Goal: Information Seeking & Learning: Compare options

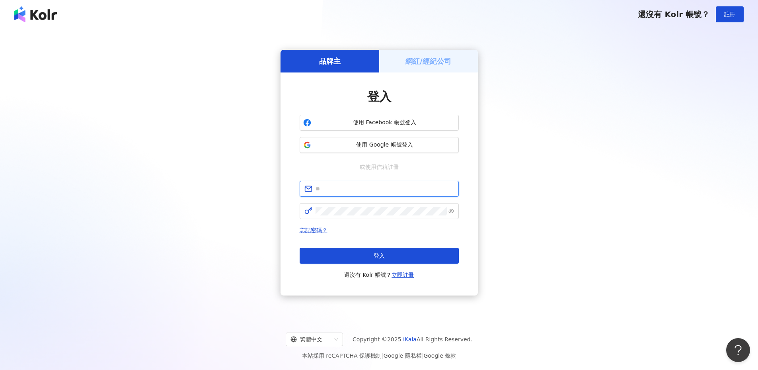
click at [368, 185] on input "text" at bounding box center [385, 188] width 138 height 9
type input "**********"
drag, startPoint x: 395, startPoint y: 189, endPoint x: 279, endPoint y: 199, distance: 117.0
click at [279, 199] on div "**********" at bounding box center [379, 172] width 739 height 275
click at [344, 193] on input "text" at bounding box center [385, 188] width 138 height 9
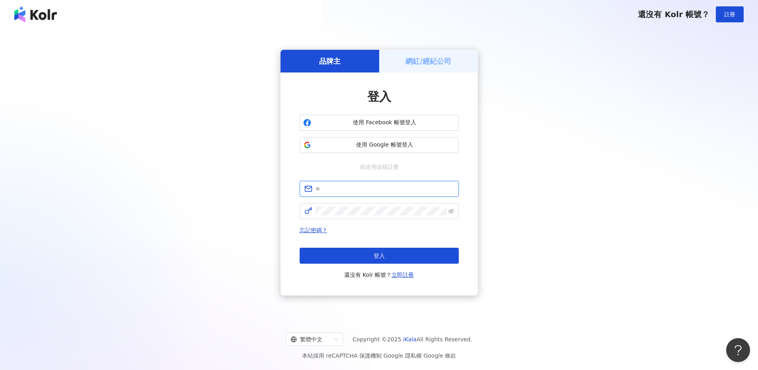
type input "**********"
click button "登入" at bounding box center [379, 256] width 159 height 16
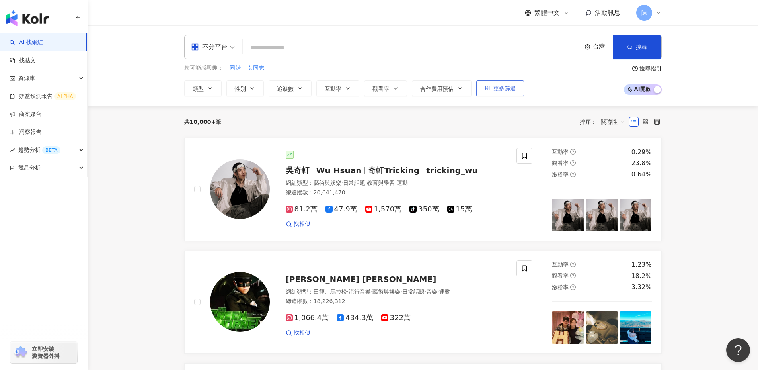
click at [510, 90] on span "更多篩選" at bounding box center [504, 88] width 22 height 6
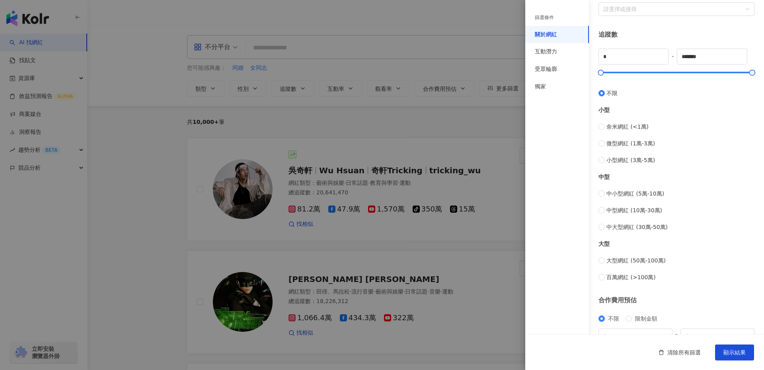
scroll to position [231, 0]
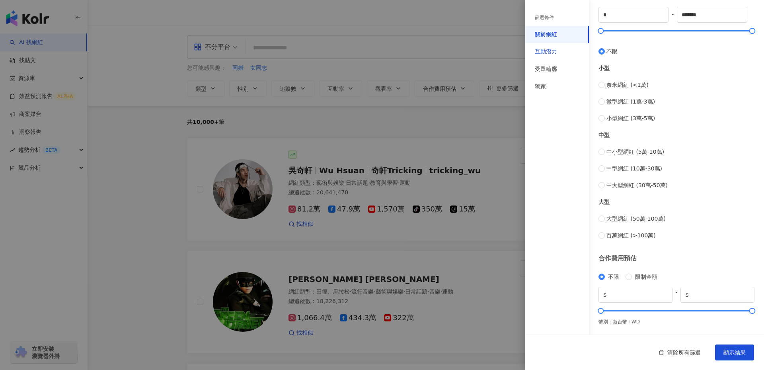
click at [556, 51] on div "互動潛力" at bounding box center [546, 52] width 22 height 8
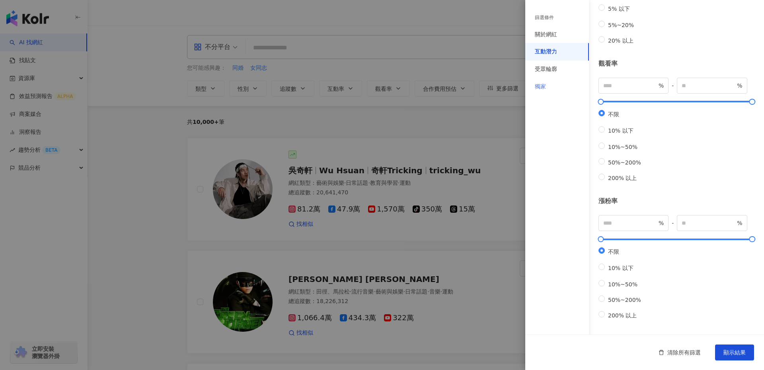
drag, startPoint x: 557, startPoint y: 71, endPoint x: 557, endPoint y: 87, distance: 15.9
click at [557, 71] on div "受眾輪廓" at bounding box center [557, 69] width 64 height 18
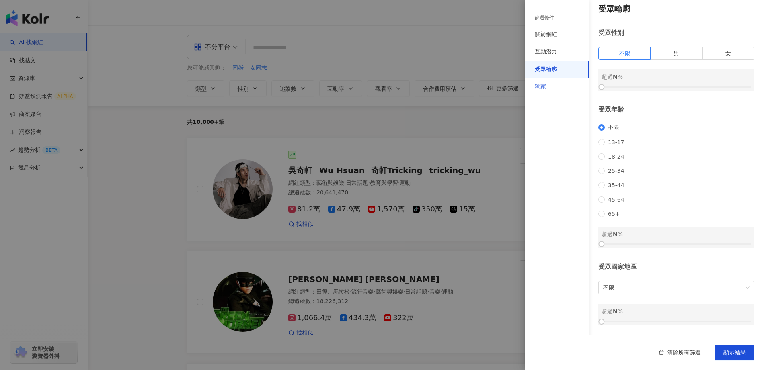
scroll to position [17, 0]
click at [545, 88] on div "獨家" at bounding box center [540, 87] width 11 height 8
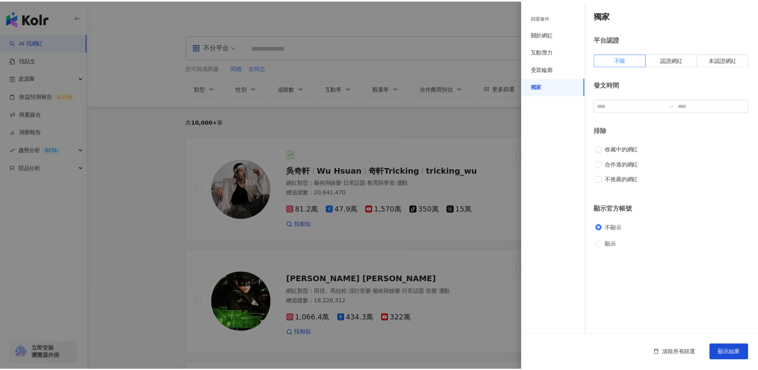
scroll to position [0, 0]
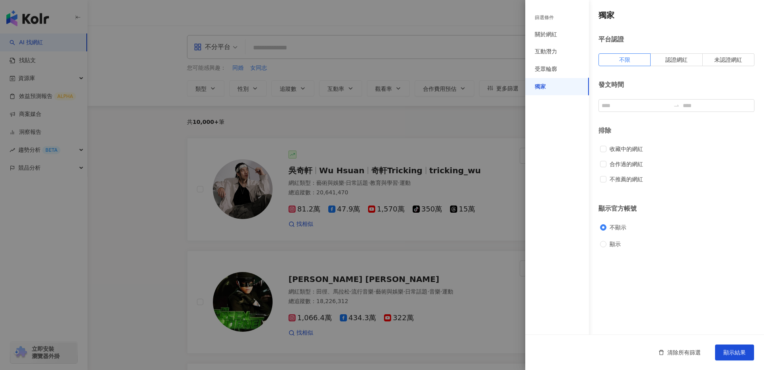
click at [485, 113] on div at bounding box center [382, 185] width 764 height 370
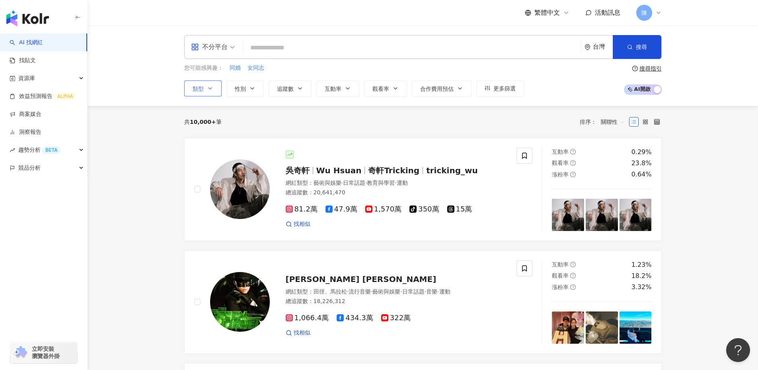
click at [204, 91] on button "類型" at bounding box center [202, 88] width 37 height 16
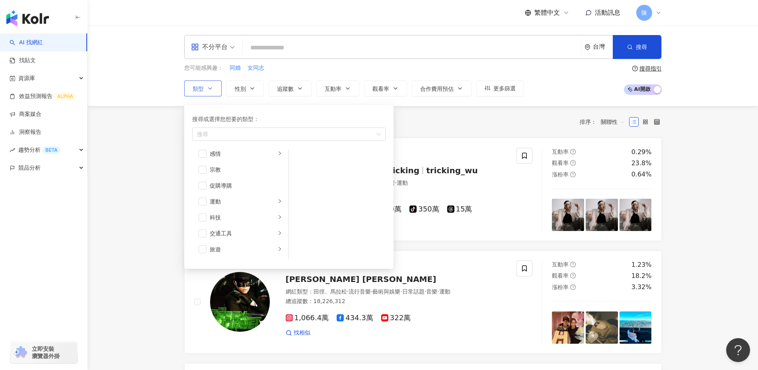
scroll to position [276, 0]
click at [248, 201] on div "科技" at bounding box center [243, 201] width 66 height 9
click at [312, 176] on div "3C家電" at bounding box center [342, 175] width 73 height 9
click at [444, 114] on div "共 10,000+ 筆 排序： 關聯性" at bounding box center [423, 122] width 478 height 32
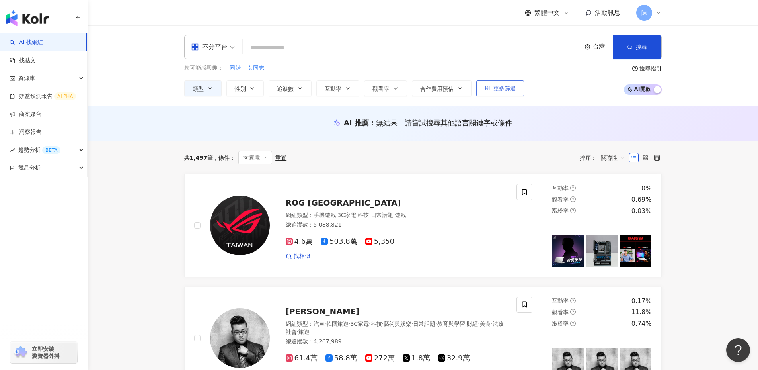
click at [511, 87] on span "更多篩選" at bounding box center [504, 88] width 22 height 6
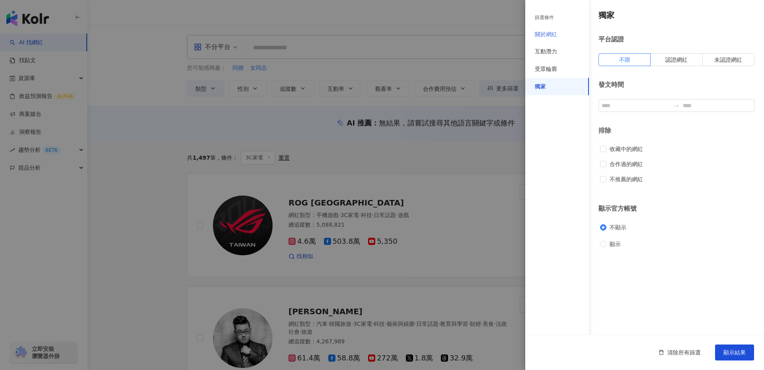
click at [556, 27] on div "關於網紅" at bounding box center [557, 35] width 64 height 18
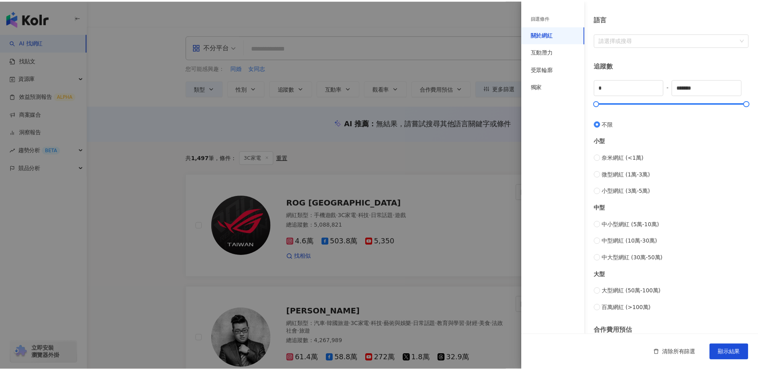
scroll to position [232, 0]
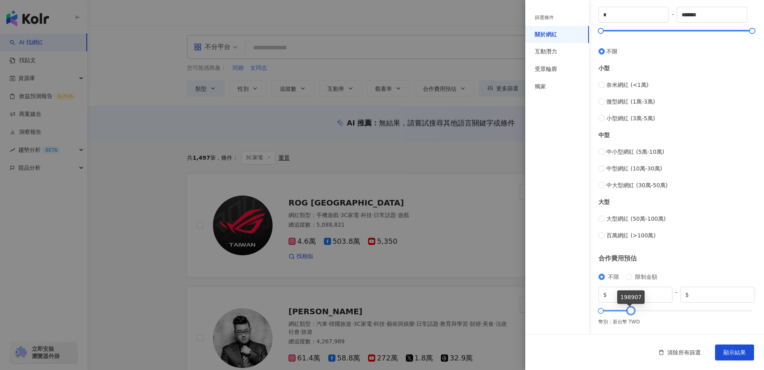
type input "******"
drag, startPoint x: 747, startPoint y: 309, endPoint x: 630, endPoint y: 310, distance: 117.0
click at [630, 310] on div at bounding box center [630, 310] width 4 height 4
click at [737, 352] on span "顯示結果" at bounding box center [734, 352] width 22 height 6
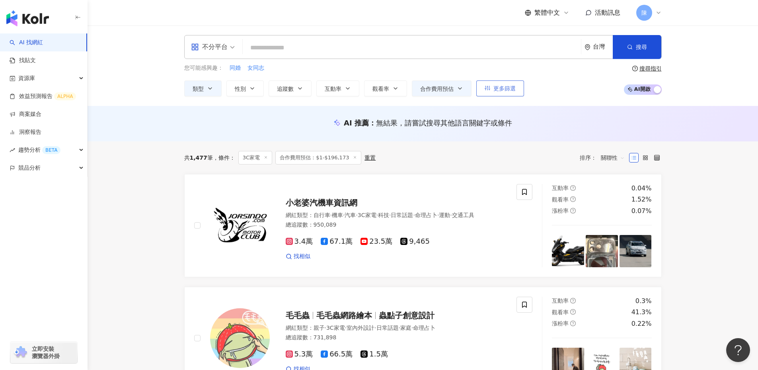
click at [515, 91] on span "更多篩選" at bounding box center [504, 88] width 22 height 6
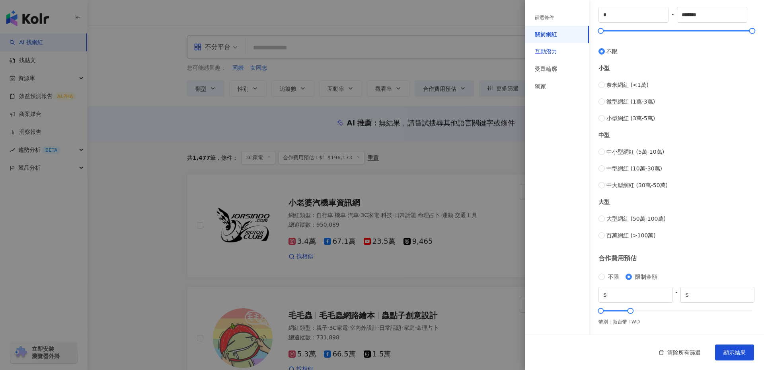
click at [556, 50] on div "互動潛力" at bounding box center [546, 52] width 22 height 8
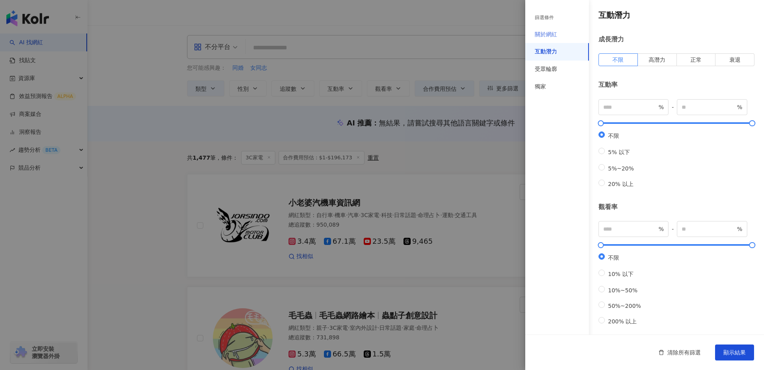
click at [550, 30] on div "關於網紅" at bounding box center [557, 35] width 64 height 18
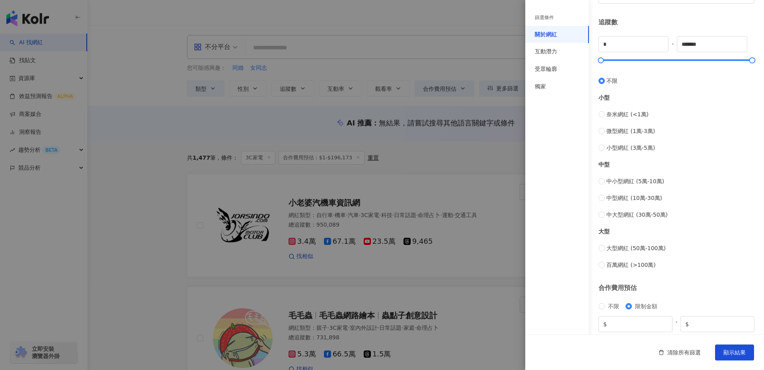
scroll to position [232, 0]
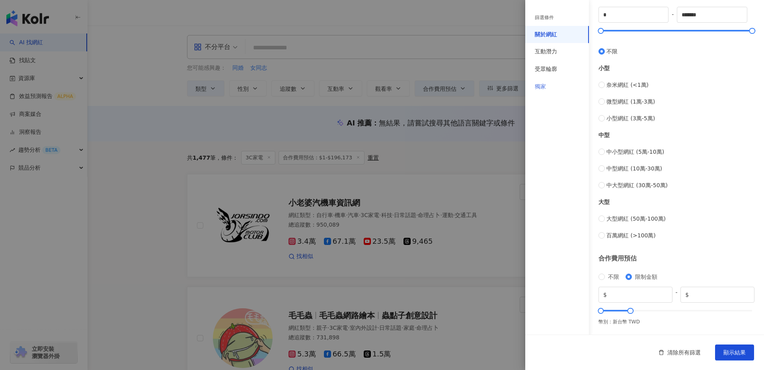
click at [552, 89] on div "獨家" at bounding box center [557, 87] width 64 height 18
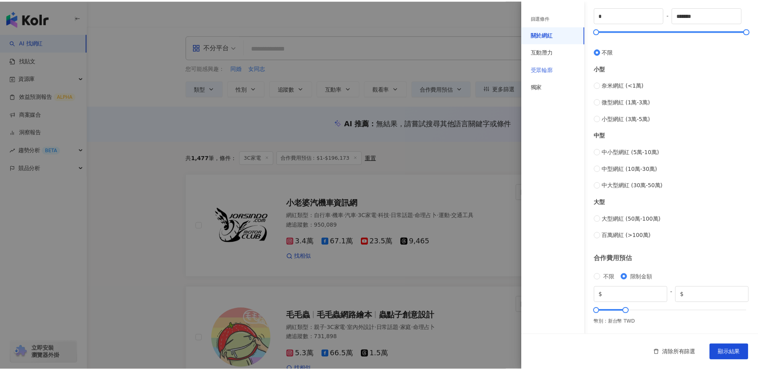
scroll to position [0, 0]
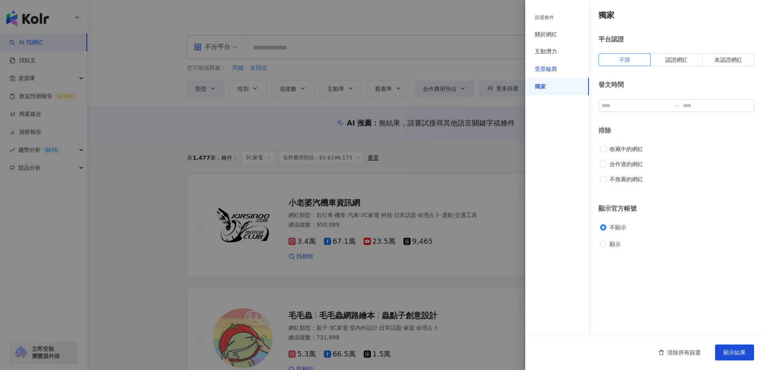
click at [551, 70] on div "受眾輪廓" at bounding box center [546, 69] width 22 height 8
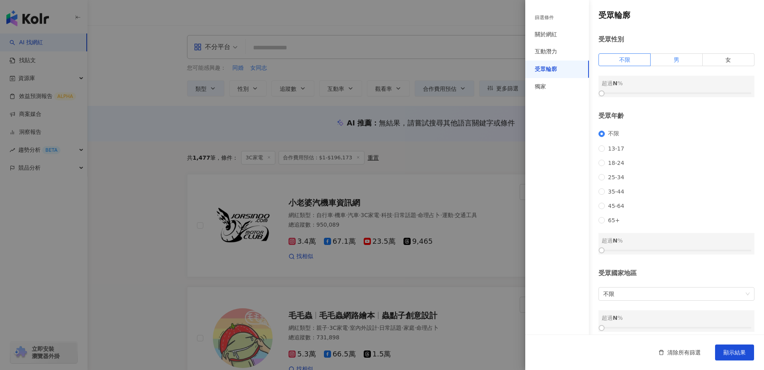
click at [678, 64] on label "男" at bounding box center [677, 59] width 52 height 13
drag, startPoint x: 602, startPoint y: 93, endPoint x: 680, endPoint y: 97, distance: 78.1
click at [680, 96] on div at bounding box center [682, 93] width 4 height 4
click at [735, 349] on span "顯示結果" at bounding box center [734, 352] width 22 height 6
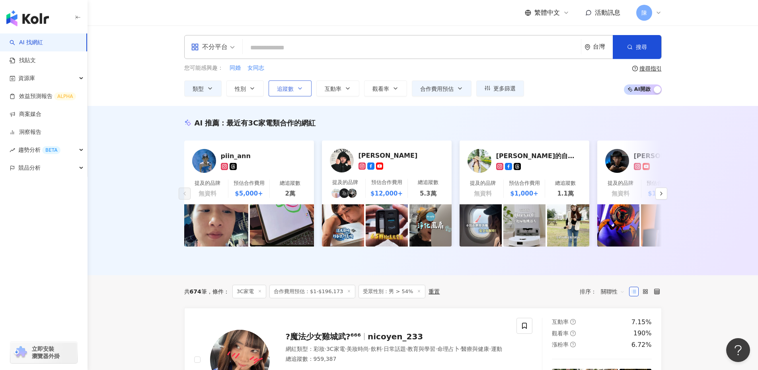
click at [299, 91] on icon "button" at bounding box center [300, 88] width 6 height 6
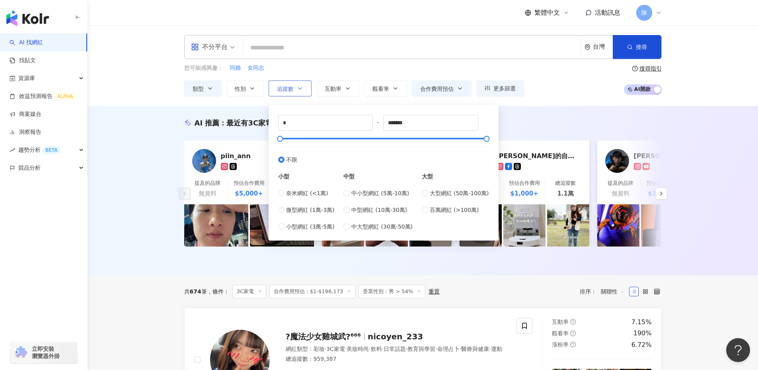
click at [299, 91] on icon "button" at bounding box center [300, 88] width 6 height 6
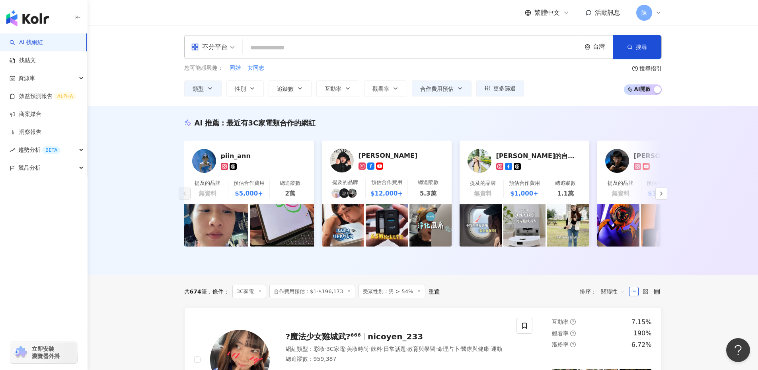
click at [138, 149] on div "AI 推薦 ： 最近有3C家電類合作的網紅 piin_ann 提及的品牌 無資料 預估合作費用 $5,000+ 總追蹤數 2萬 小田博一 提及的品牌 預估合作…" at bounding box center [423, 190] width 671 height 169
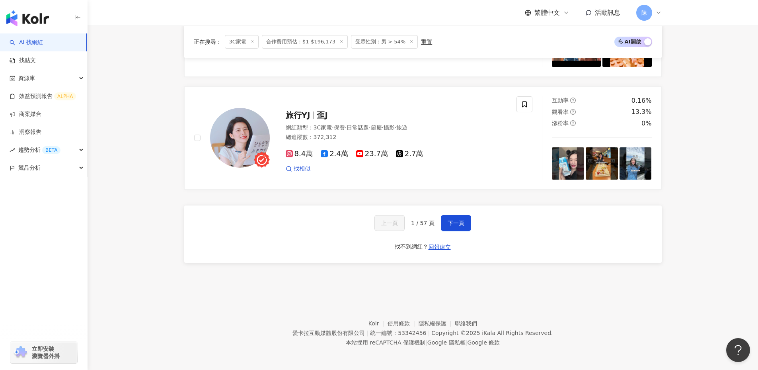
scroll to position [1484, 0]
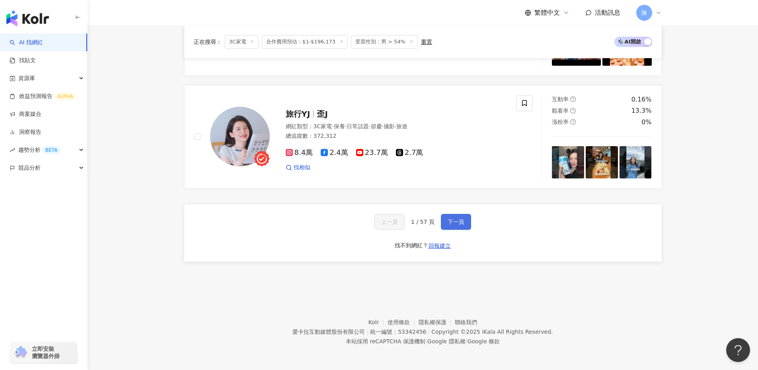
click at [467, 225] on button "下一頁" at bounding box center [456, 222] width 30 height 16
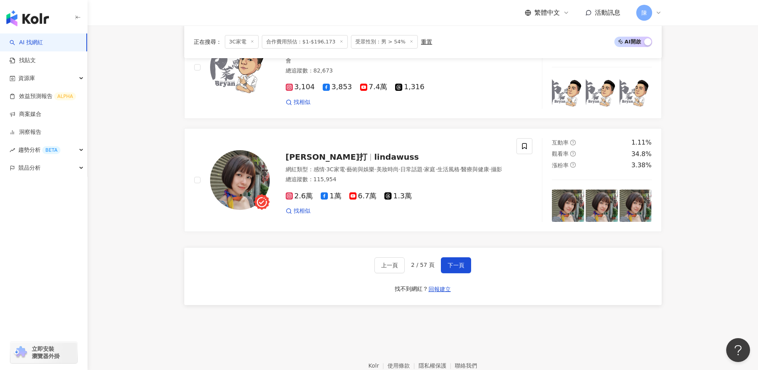
scroll to position [1353, 0]
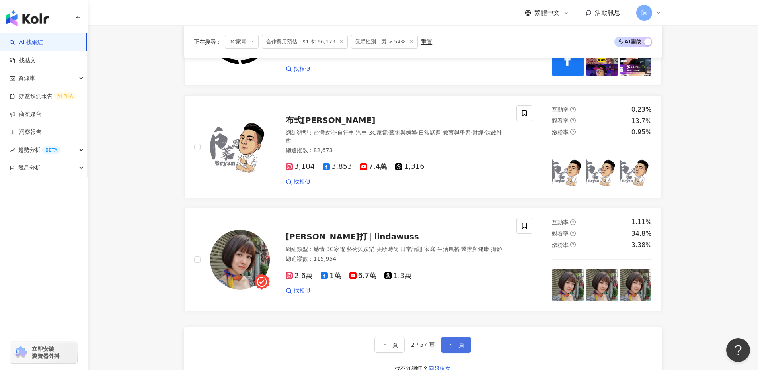
click at [454, 345] on span "下一頁" at bounding box center [456, 344] width 17 height 6
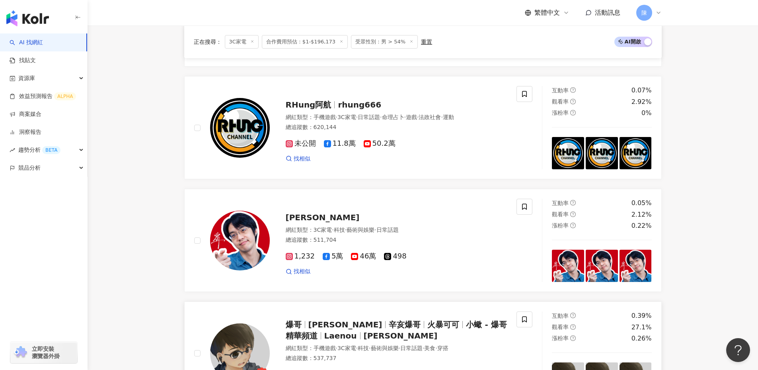
scroll to position [1472, 0]
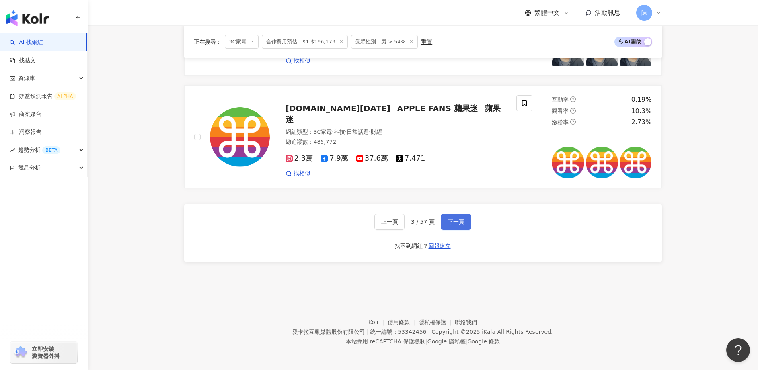
click at [453, 221] on span "下一頁" at bounding box center [456, 221] width 17 height 6
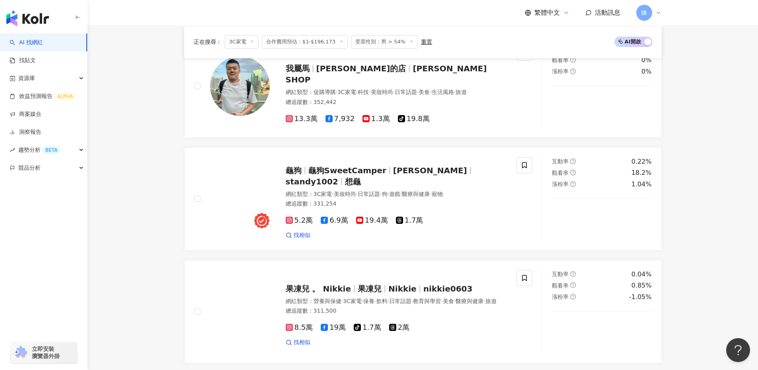
scroll to position [1484, 0]
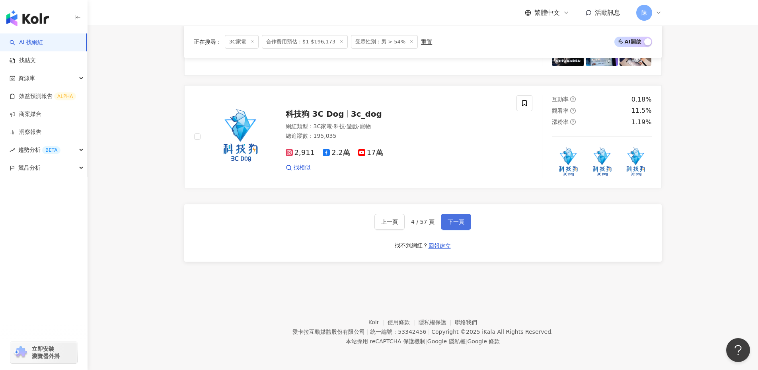
click at [459, 218] on span "下一頁" at bounding box center [456, 221] width 17 height 6
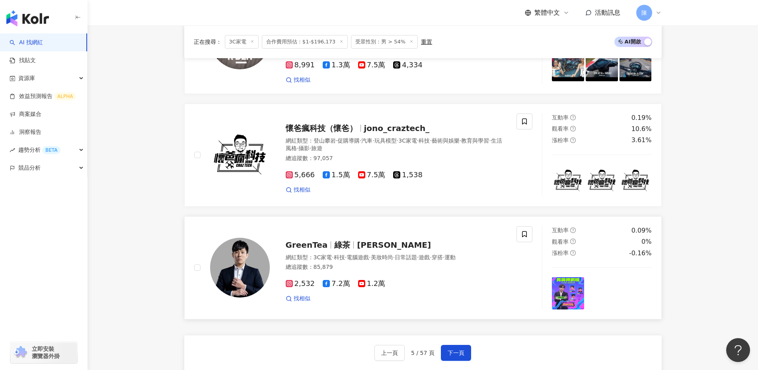
scroll to position [1433, 0]
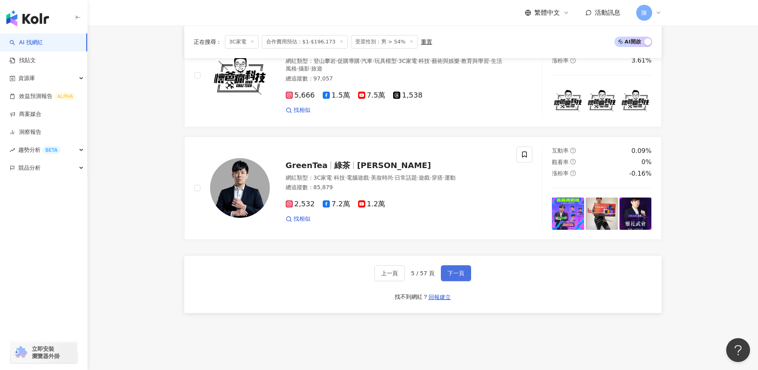
click at [467, 271] on button "下一頁" at bounding box center [456, 273] width 30 height 16
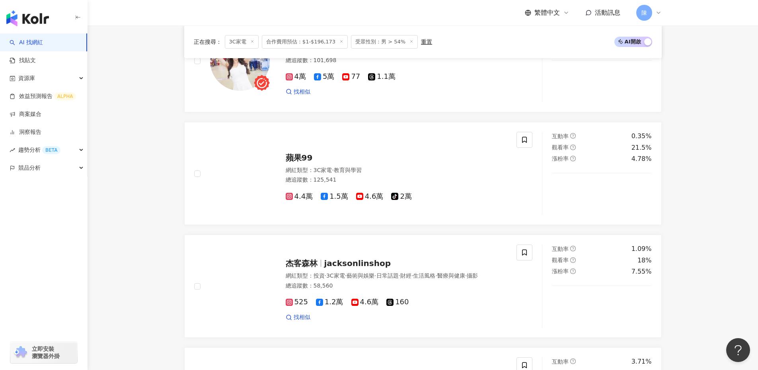
scroll to position [637, 0]
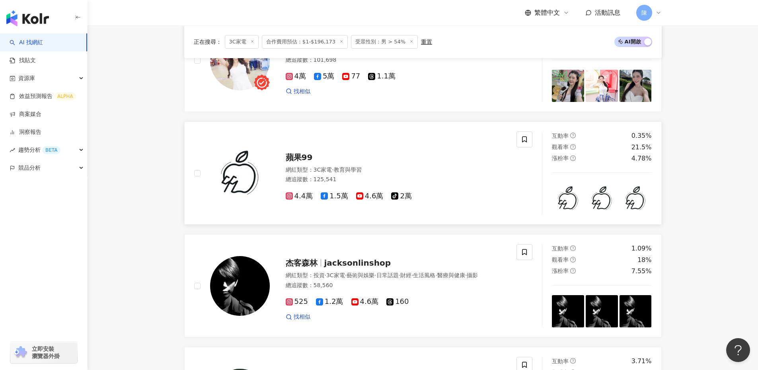
click at [312, 163] on div "蘋果99" at bounding box center [397, 157] width 222 height 11
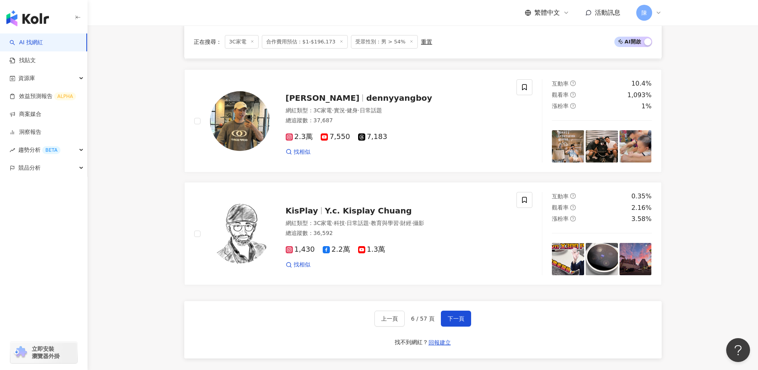
scroll to position [1433, 0]
click at [460, 326] on button "下一頁" at bounding box center [456, 318] width 30 height 16
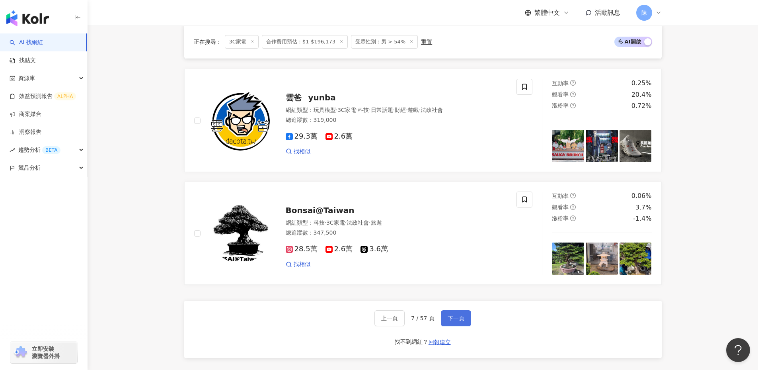
click at [465, 321] on button "下一頁" at bounding box center [456, 318] width 30 height 16
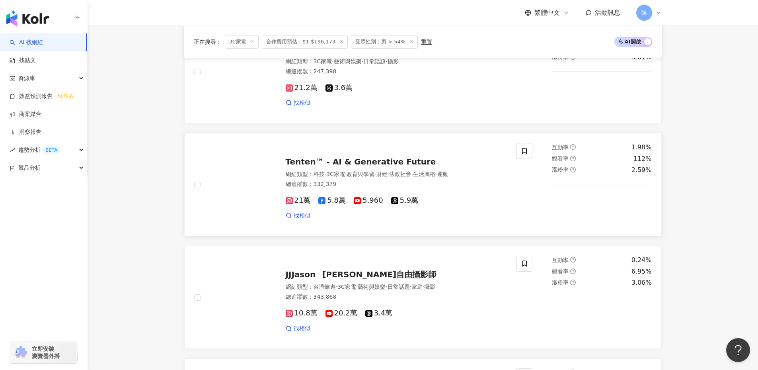
scroll to position [433, 0]
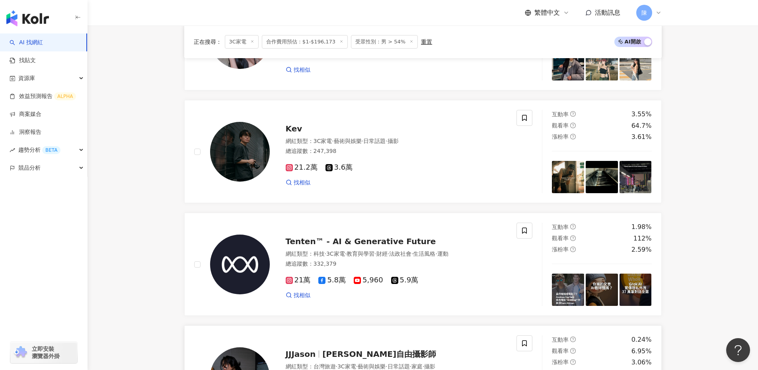
click at [352, 348] on div "JJJason JJJason自由攝影師 網紅類型 ： 台灣旅遊 · 3C家電 · 藝術與娛樂 · 日常話題 · 家庭 · 攝影 總追蹤數 ： 343,868…" at bounding box center [389, 377] width 238 height 70
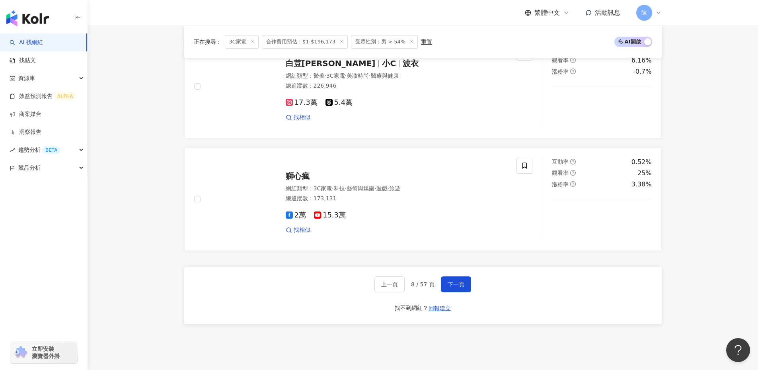
scroll to position [1468, 0]
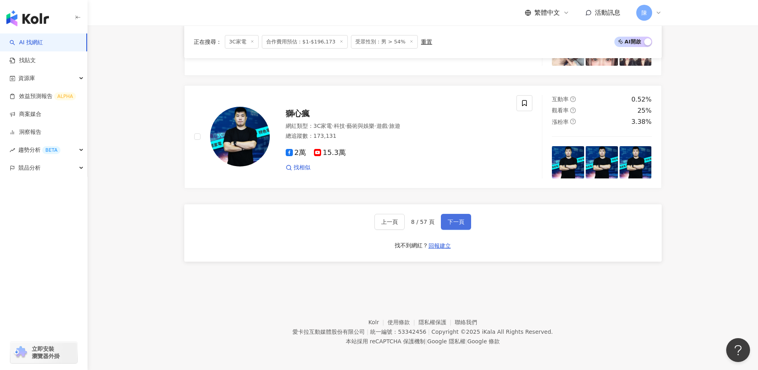
click at [461, 221] on span "下一頁" at bounding box center [456, 221] width 17 height 6
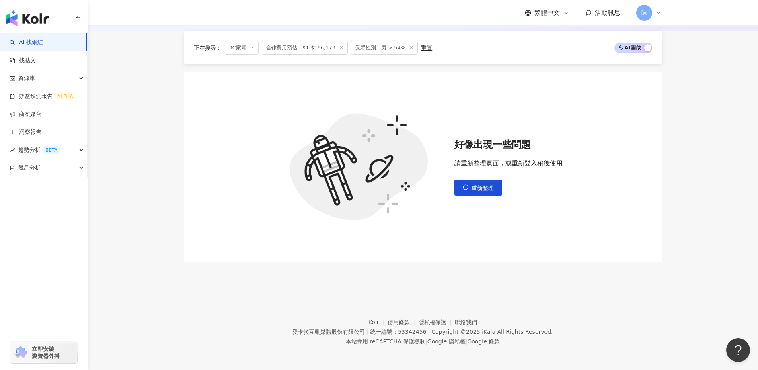
scroll to position [250, 0]
click at [480, 193] on button "重新整理" at bounding box center [478, 187] width 48 height 16
click at [487, 190] on span "重新整理" at bounding box center [483, 188] width 22 height 6
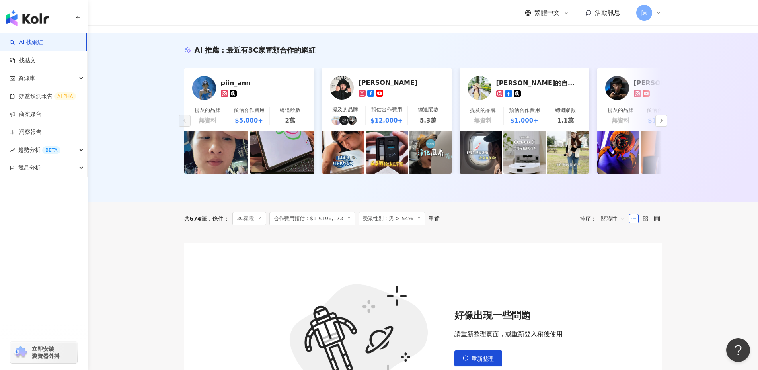
scroll to position [0, 0]
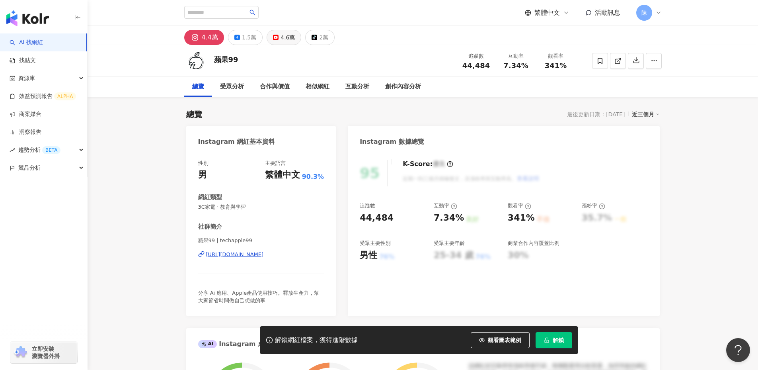
click at [276, 37] on icon at bounding box center [276, 38] width 6 height 6
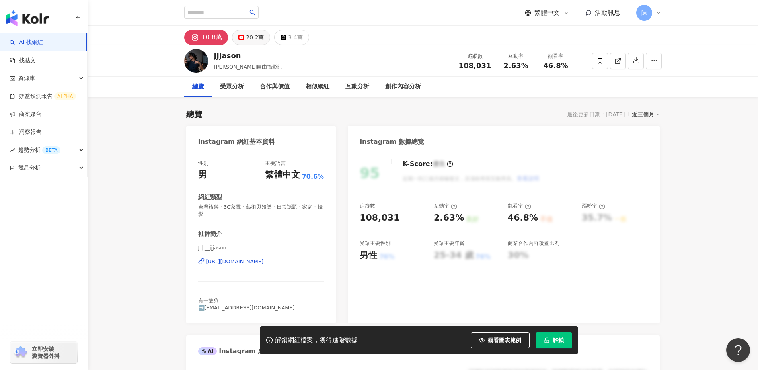
click at [251, 37] on div "20.2萬" at bounding box center [255, 37] width 18 height 11
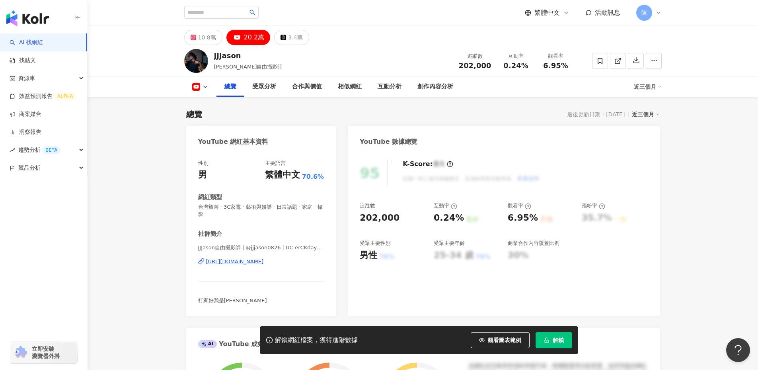
scroll to position [80, 0]
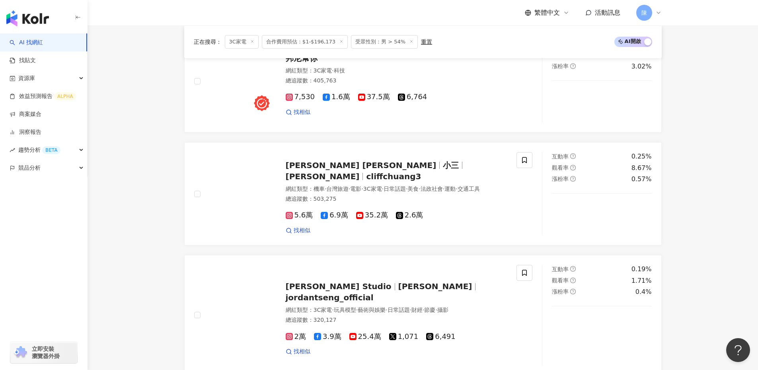
scroll to position [1114, 0]
